Goal: Information Seeking & Learning: Learn about a topic

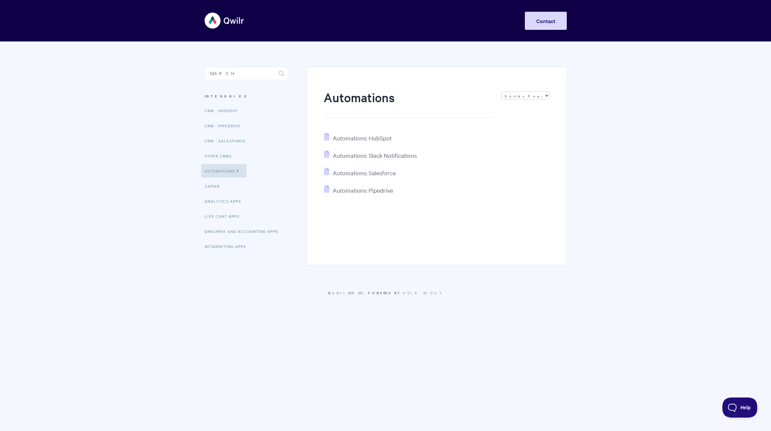
click at [644, 161] on body "Toggle Navigation Home Getting Started Creating & Editing Pages Sharing & Analy…" at bounding box center [385, 156] width 771 height 313
click at [377, 152] on span "Automations: Slack Notifications" at bounding box center [375, 156] width 84 height 8
click at [370, 138] on span "Automations: HubSpot" at bounding box center [362, 138] width 59 height 8
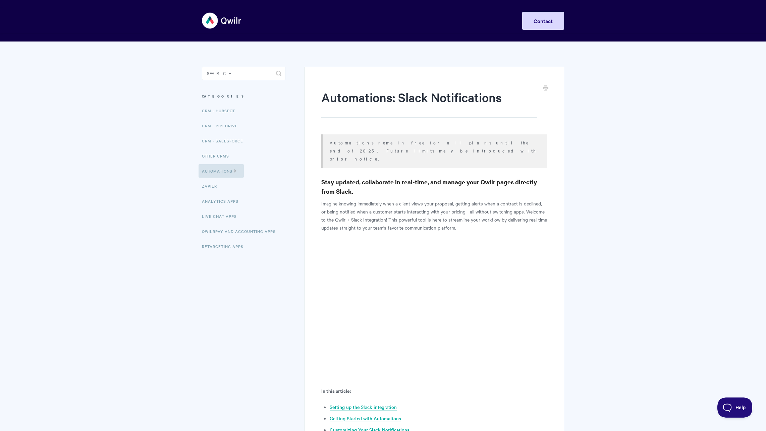
click at [398, 146] on p "Automations remain free for all plans until the end of 2025. Future limits may …" at bounding box center [433, 150] width 209 height 24
click at [408, 146] on p "Automations remain free for all plans until the end of 2025. Future limits may …" at bounding box center [433, 150] width 209 height 24
click at [458, 145] on p "Automations remain free for all plans until the end of 2025. Future limits may …" at bounding box center [433, 150] width 209 height 24
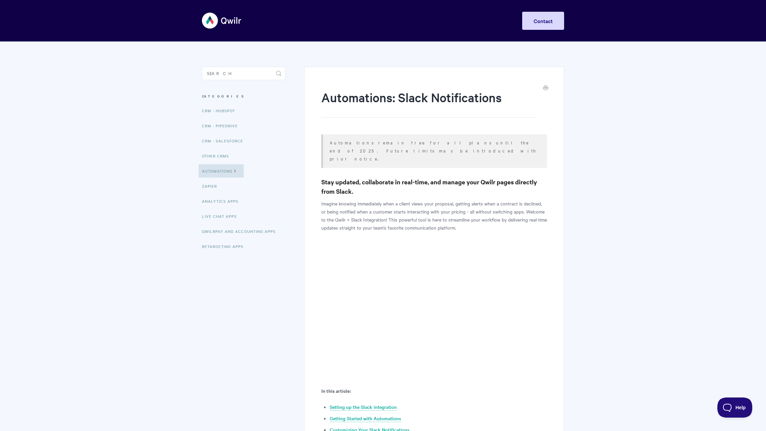
drag, startPoint x: 598, startPoint y: 151, endPoint x: 608, endPoint y: 149, distance: 9.8
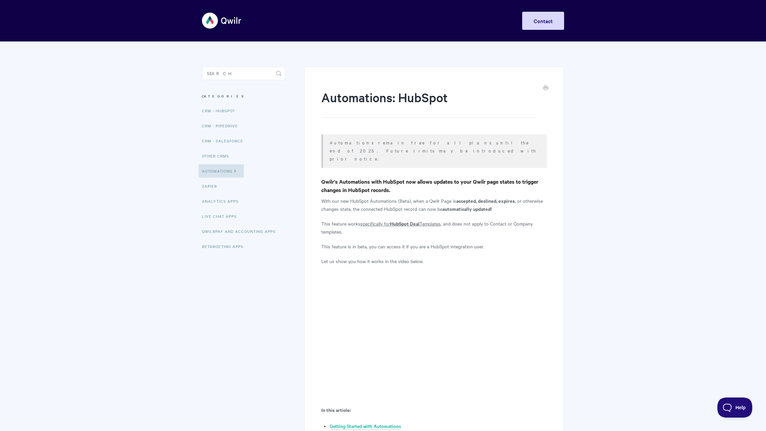
click at [458, 143] on p "Automations remain free for all plans until the end of 2025. Future limits may …" at bounding box center [433, 150] width 209 height 24
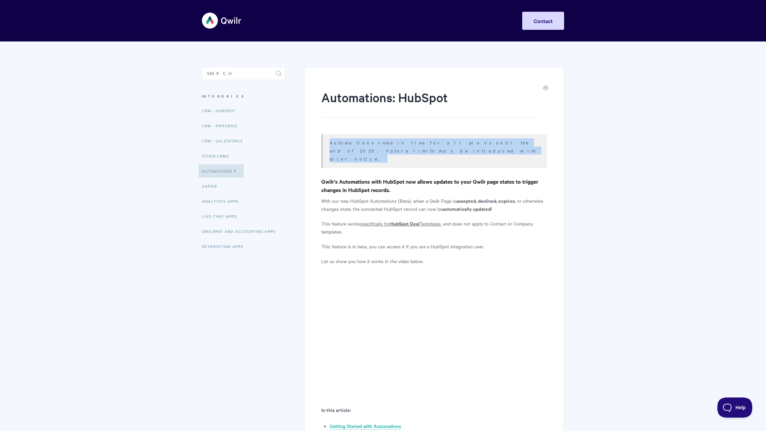
click at [458, 143] on p "Automations remain free for all plans until the end of 2025. Future limits may …" at bounding box center [433, 150] width 209 height 24
copy article "Automations remain free for all plans until the end of 2025. Future limits may …"
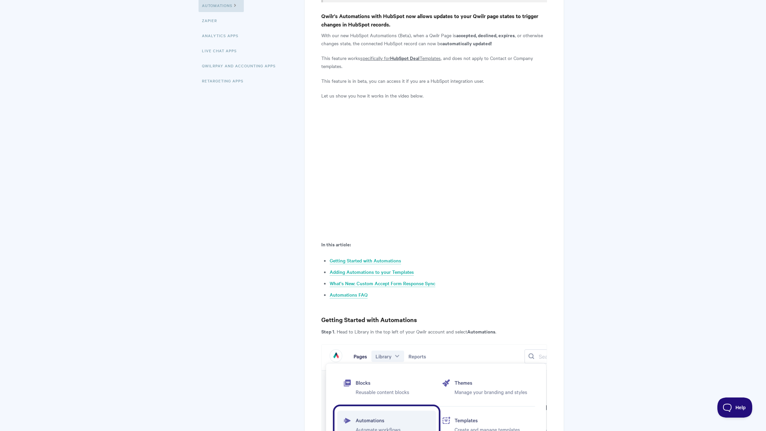
scroll to position [168, 0]
